Goal: Transaction & Acquisition: Purchase product/service

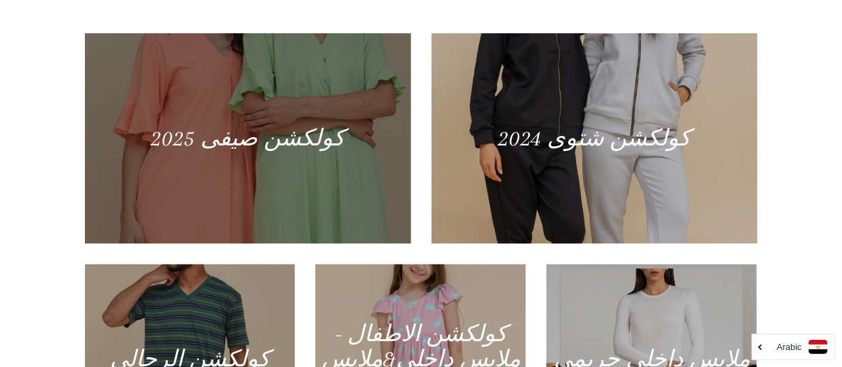
scroll to position [679, 0]
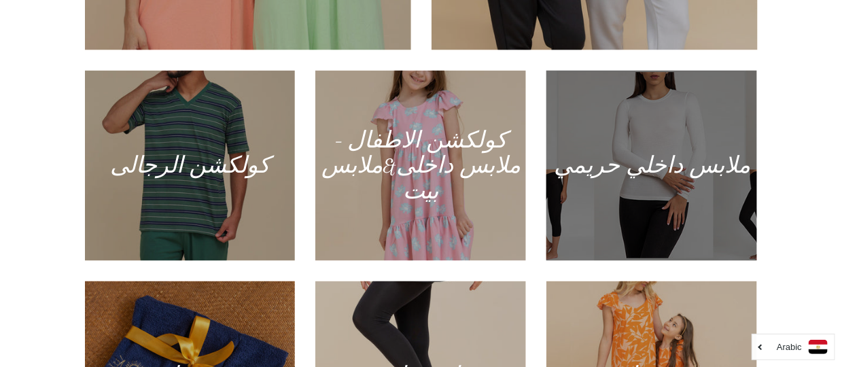
click at [641, 167] on div at bounding box center [652, 166] width 217 height 196
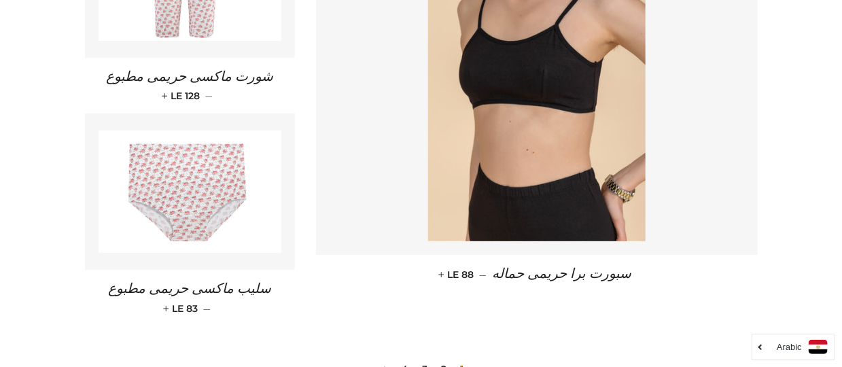
scroll to position [1957, 0]
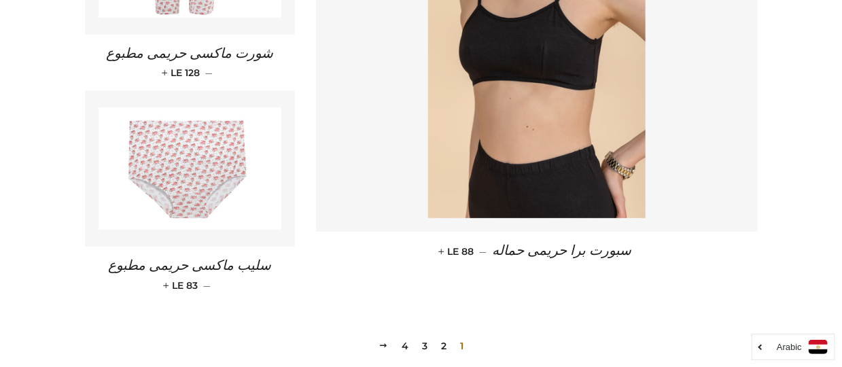
click at [528, 243] on span "سبورت برا حريمى حماله" at bounding box center [562, 250] width 139 height 15
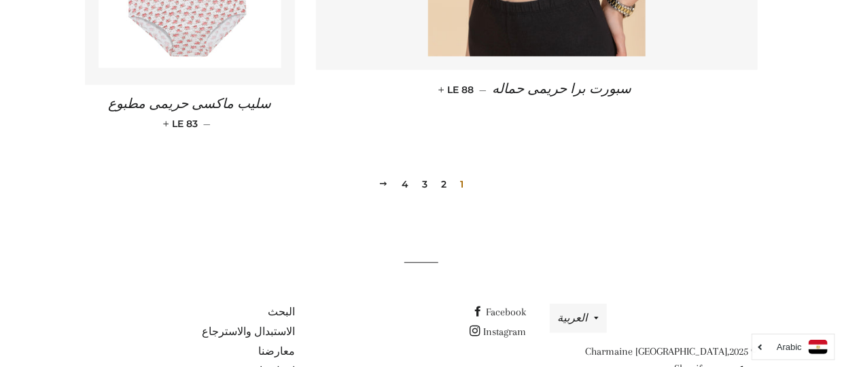
scroll to position [2161, 0]
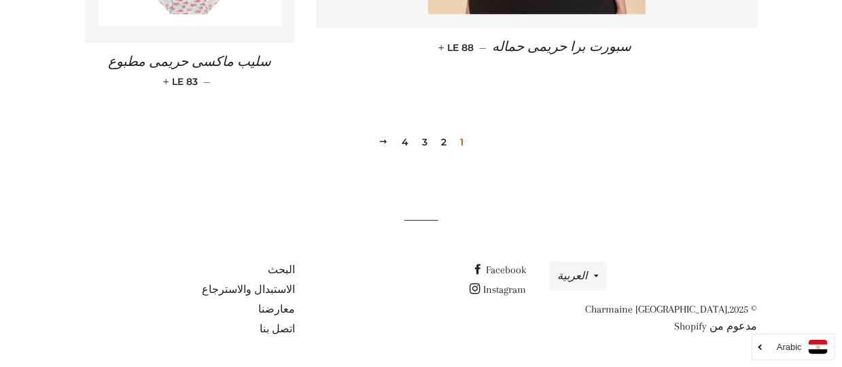
click at [443, 137] on link "2" at bounding box center [444, 142] width 16 height 20
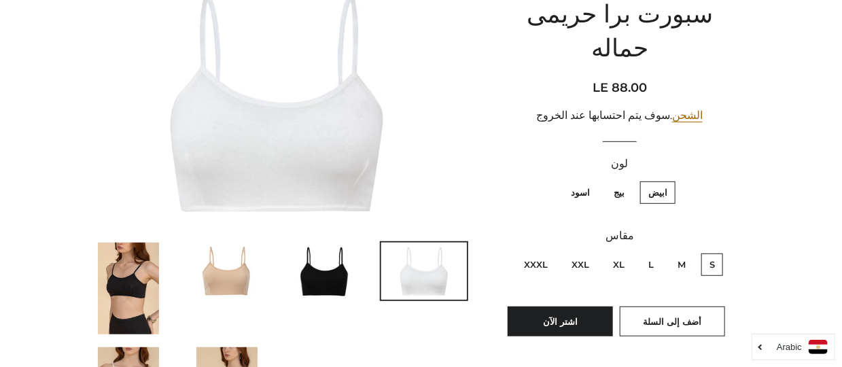
scroll to position [204, 0]
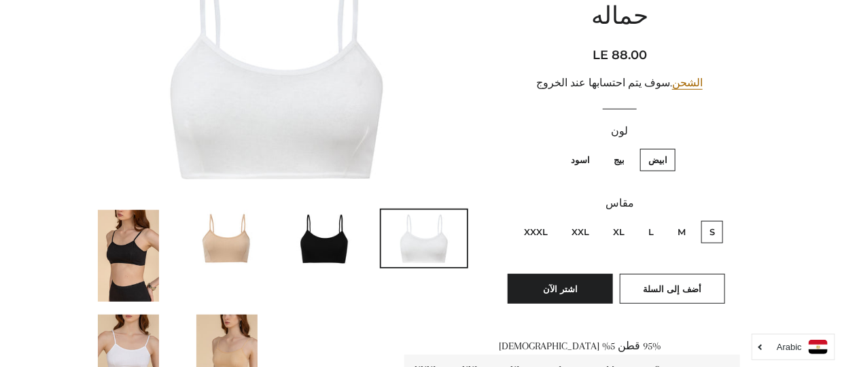
click at [651, 221] on label "L" at bounding box center [651, 232] width 22 height 22
click at [657, 219] on input "L" at bounding box center [657, 219] width 1 height 1
radio input "true"
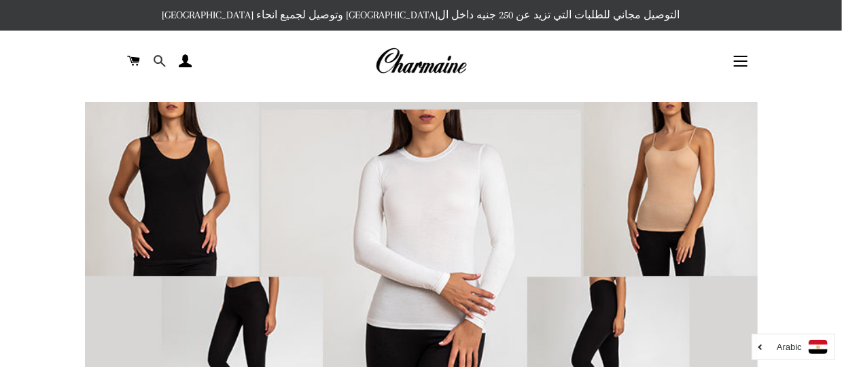
click at [157, 59] on span at bounding box center [159, 61] width 13 height 20
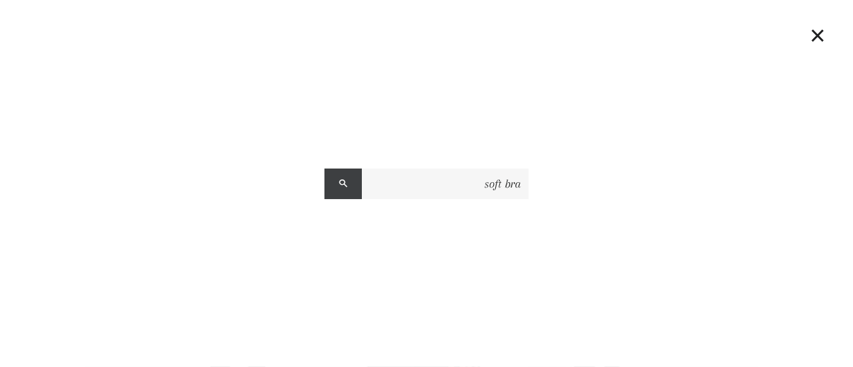
type input "soft bra"
click at [344, 184] on span "submit" at bounding box center [343, 183] width 9 height 12
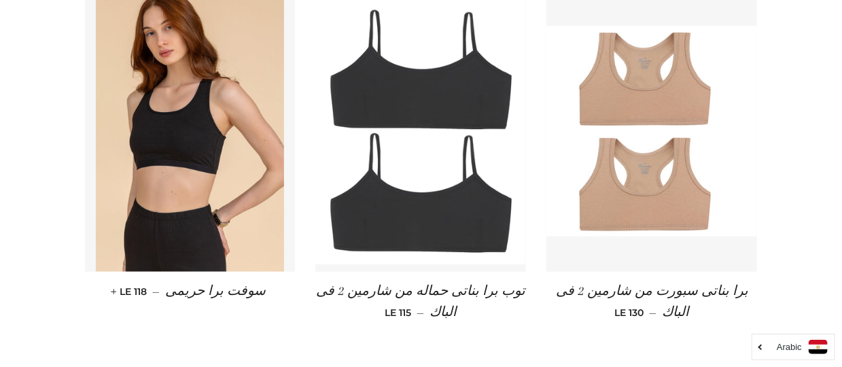
scroll to position [339, 0]
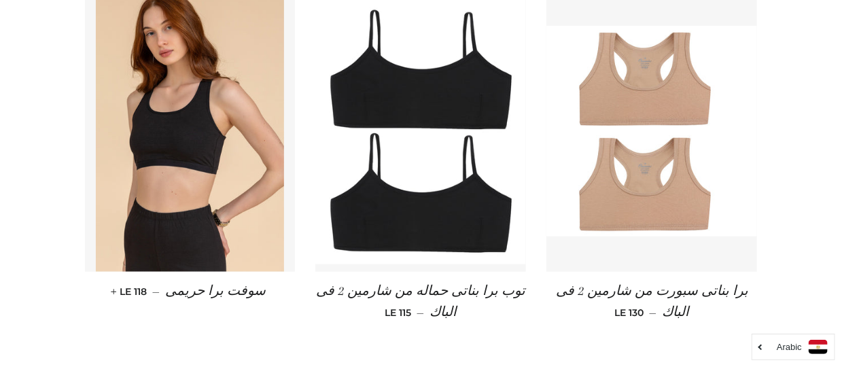
click at [198, 286] on span "سوفت برا حريمى" at bounding box center [215, 291] width 101 height 15
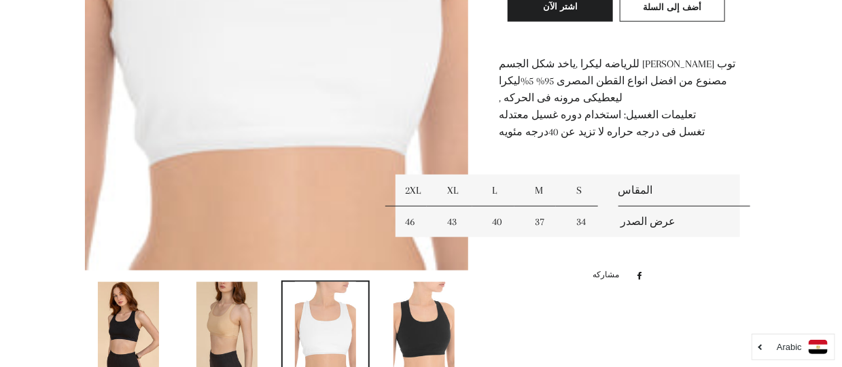
scroll to position [544, 0]
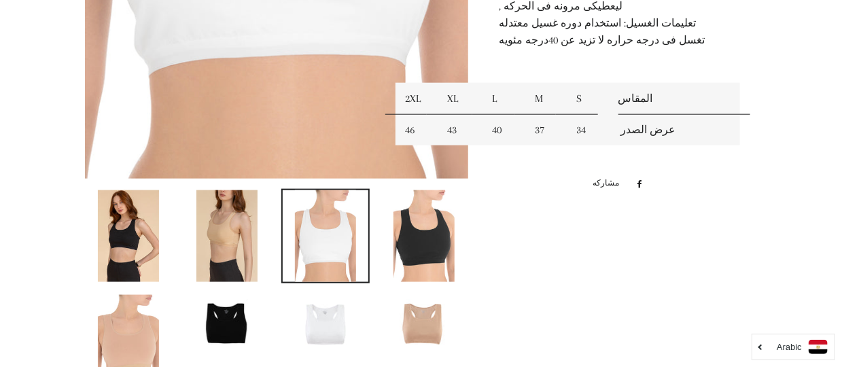
click at [226, 246] on img at bounding box center [226, 236] width 61 height 92
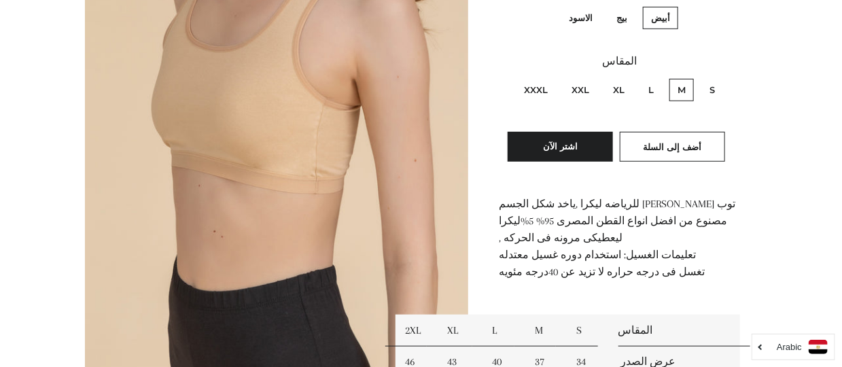
scroll to position [380, 0]
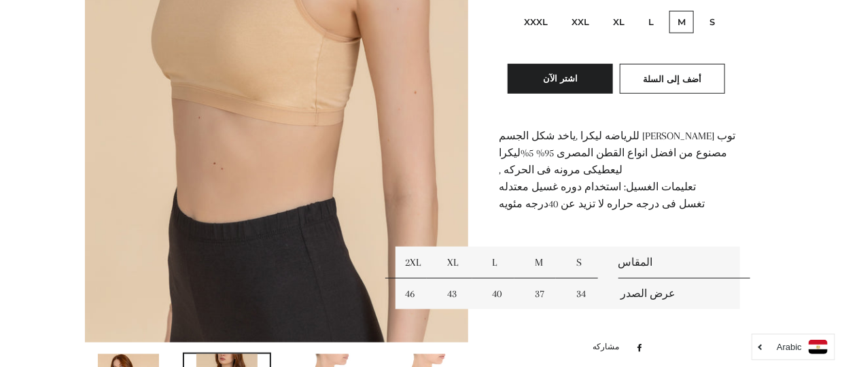
click at [496, 295] on td "40" at bounding box center [504, 294] width 43 height 31
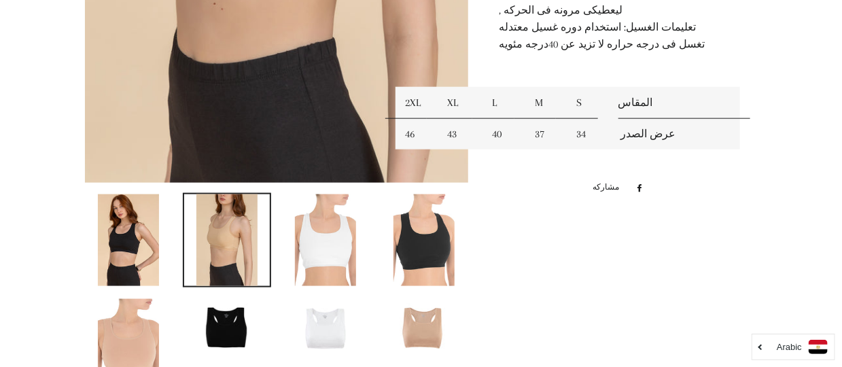
scroll to position [516, 0]
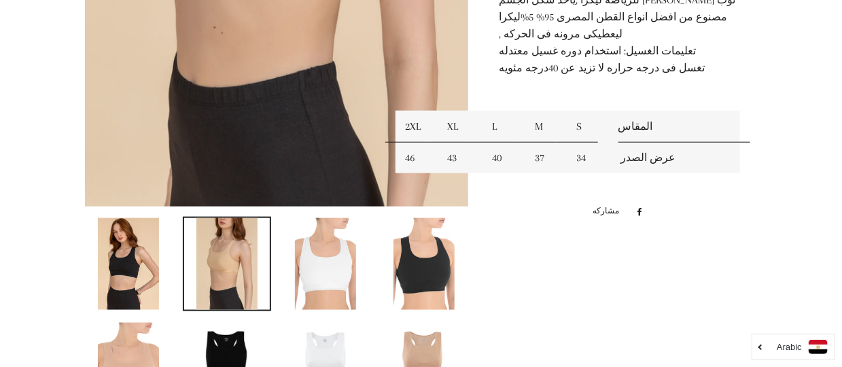
click at [500, 156] on td "40" at bounding box center [504, 158] width 43 height 31
click at [495, 158] on td "40" at bounding box center [504, 158] width 43 height 31
click at [495, 161] on td "40" at bounding box center [504, 158] width 43 height 31
click at [496, 157] on td "40" at bounding box center [504, 158] width 43 height 31
click at [498, 159] on td "40" at bounding box center [504, 158] width 43 height 31
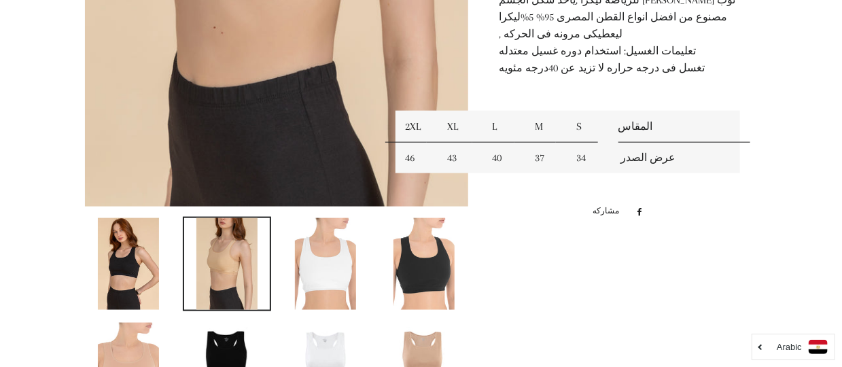
click at [453, 152] on td "43" at bounding box center [460, 158] width 46 height 31
click at [451, 160] on td "43" at bounding box center [460, 158] width 46 height 31
click at [450, 158] on td "43" at bounding box center [460, 158] width 46 height 31
click at [451, 159] on td "43" at bounding box center [460, 158] width 46 height 31
click at [494, 156] on td "40" at bounding box center [504, 158] width 43 height 31
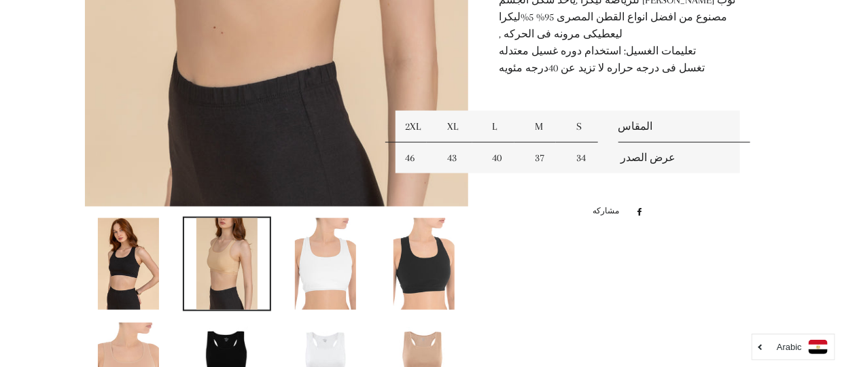
click at [498, 160] on td "40" at bounding box center [504, 158] width 43 height 31
click at [495, 155] on td "40" at bounding box center [504, 158] width 43 height 31
click at [498, 152] on td "40" at bounding box center [504, 158] width 43 height 31
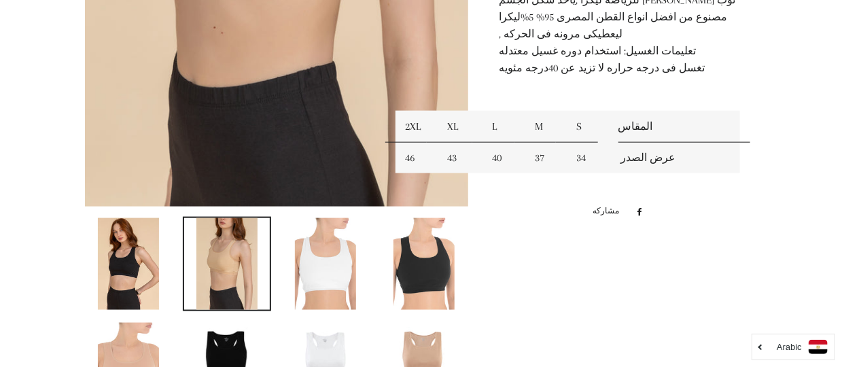
click at [410, 159] on td "46" at bounding box center [416, 158] width 41 height 31
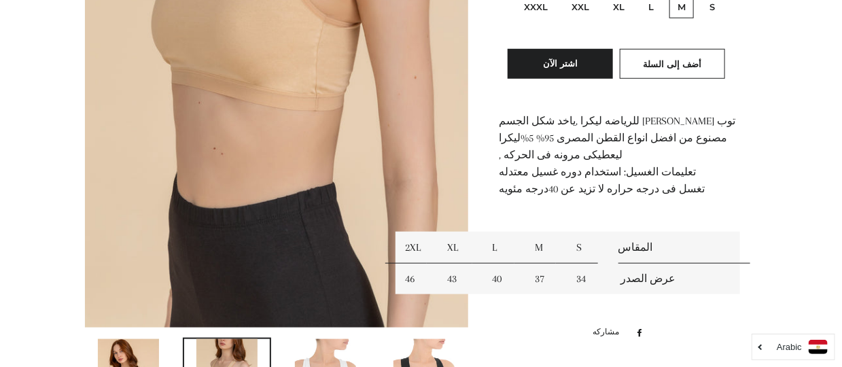
scroll to position [244, 0]
